Goal: Task Accomplishment & Management: Manage account settings

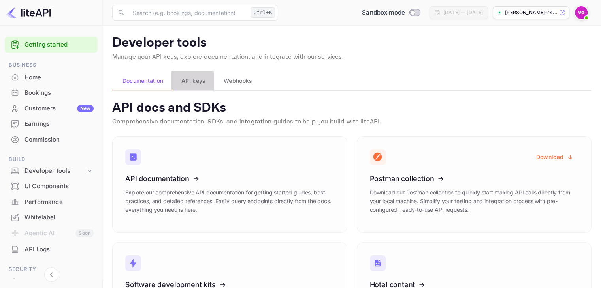
click at [192, 81] on span "API keys" at bounding box center [193, 80] width 24 height 9
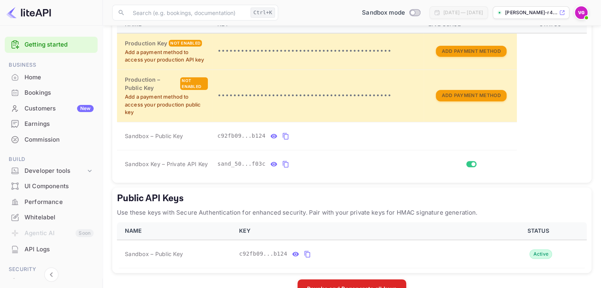
scroll to position [275, 0]
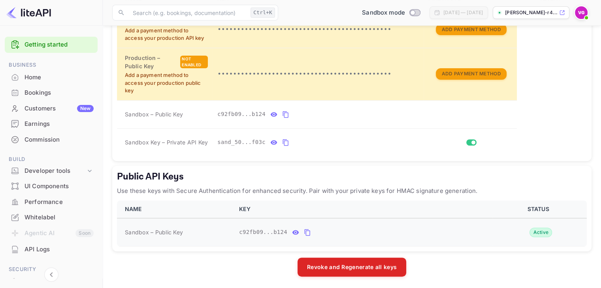
click at [292, 231] on icon "public api keys table" at bounding box center [295, 232] width 7 height 4
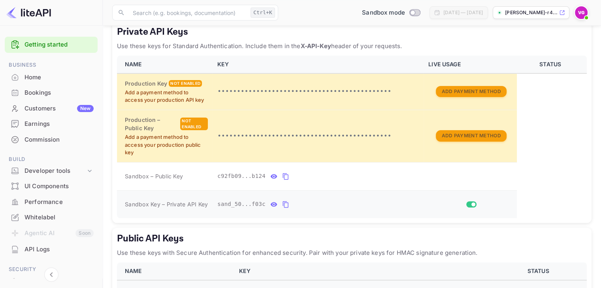
scroll to position [211, 0]
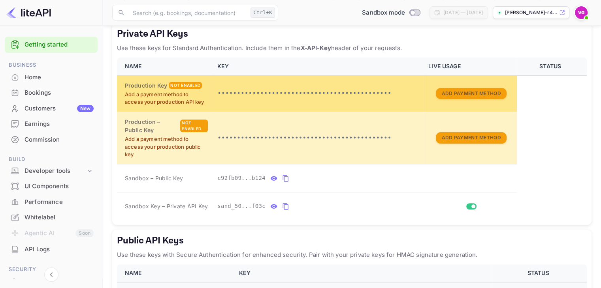
click at [283, 107] on td "•••••••••••••••••••••••••••••••••••••••••••••" at bounding box center [318, 93] width 211 height 36
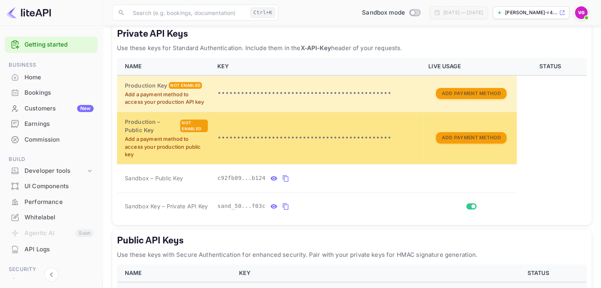
click at [264, 136] on p "•••••••••••••••••••••••••••••••••••••••••••••" at bounding box center [318, 138] width 202 height 9
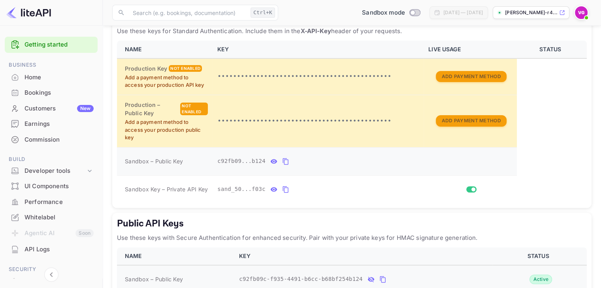
scroll to position [220, 0]
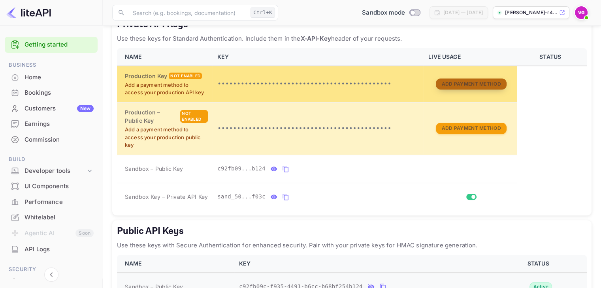
click at [464, 82] on button "Add Payment Method" at bounding box center [471, 84] width 70 height 11
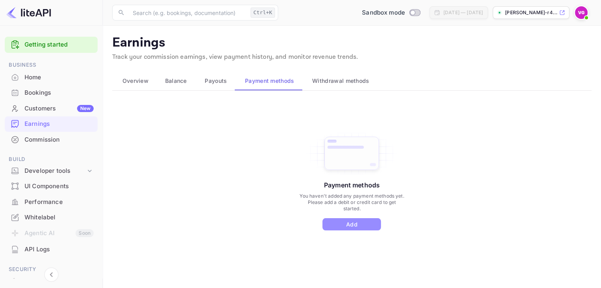
click at [337, 225] on button "Add" at bounding box center [351, 225] width 58 height 12
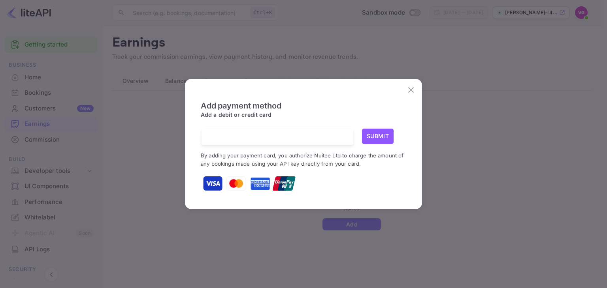
click at [408, 91] on icon "close" at bounding box center [410, 89] width 9 height 9
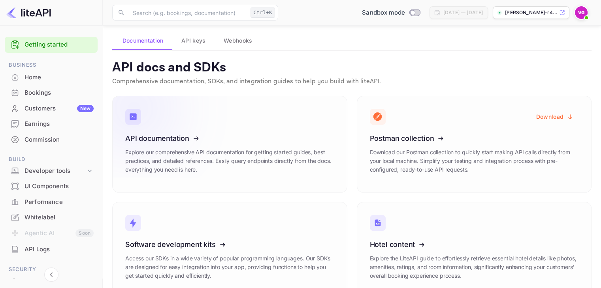
scroll to position [41, 0]
click at [192, 40] on span "API keys" at bounding box center [193, 40] width 24 height 9
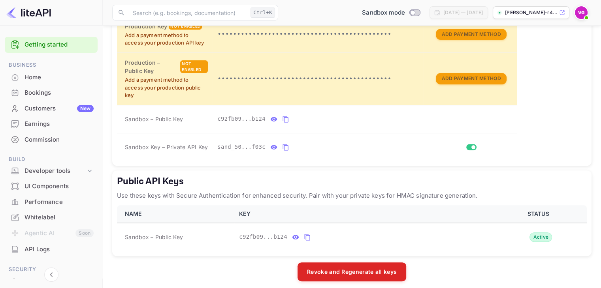
scroll to position [275, 0]
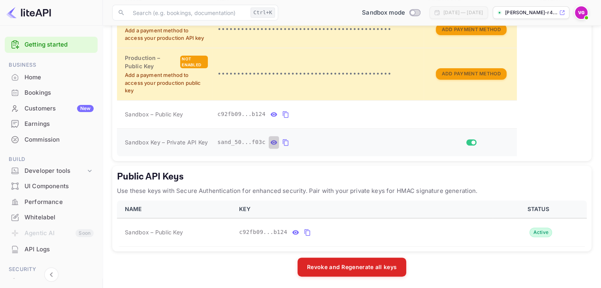
click at [271, 141] on icon "private api keys table" at bounding box center [274, 142] width 7 height 4
click at [375, 143] on icon "private api keys table" at bounding box center [378, 142] width 7 height 9
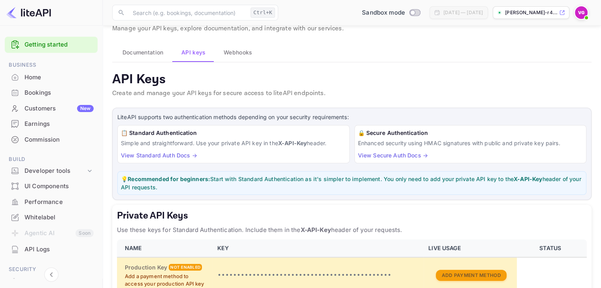
scroll to position [0, 0]
